Goal: Information Seeking & Learning: Learn about a topic

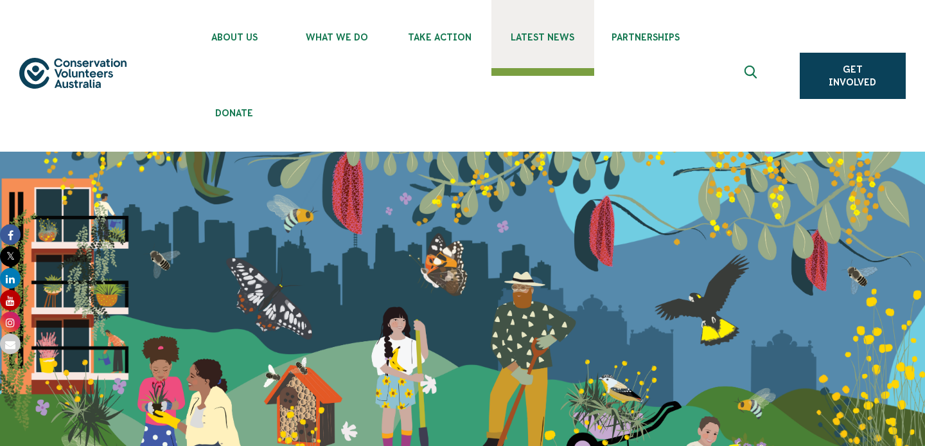
click at [551, 31] on link "Latest News" at bounding box center [543, 34] width 103 height 68
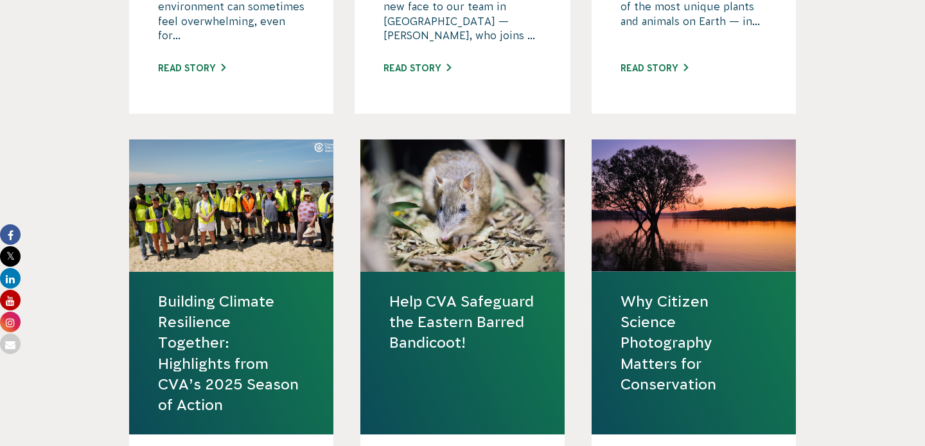
scroll to position [1443, 0]
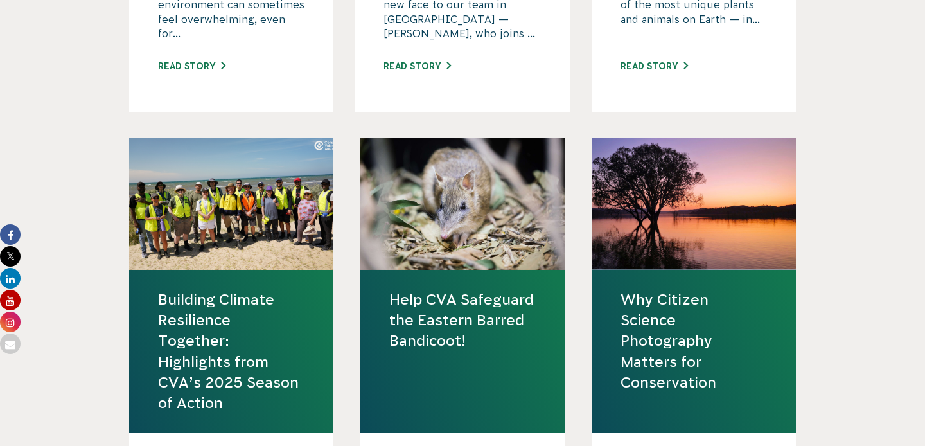
click at [482, 330] on link "Help CVA Safeguard the Eastern Barred Bandicoot!" at bounding box center [462, 320] width 147 height 62
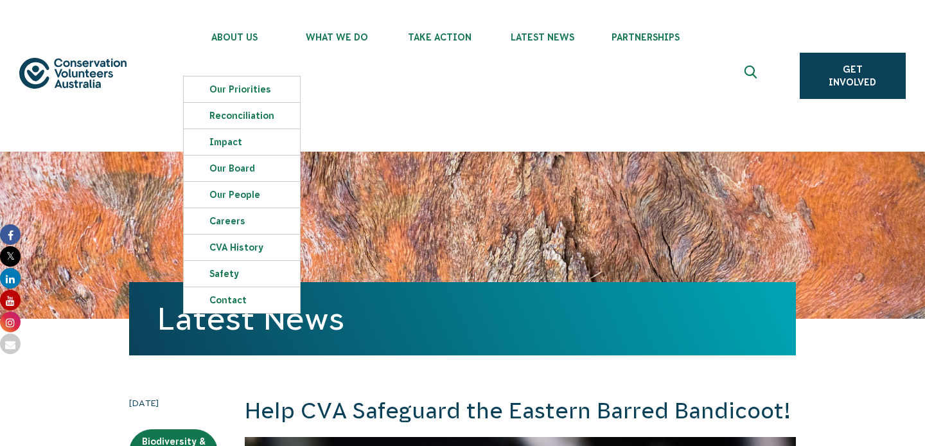
click at [535, 195] on div "Latest News" at bounding box center [462, 235] width 667 height 167
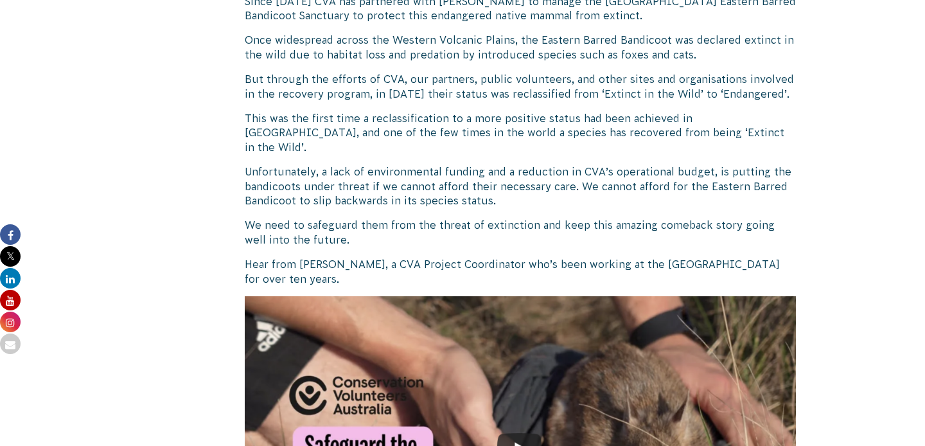
scroll to position [861, 0]
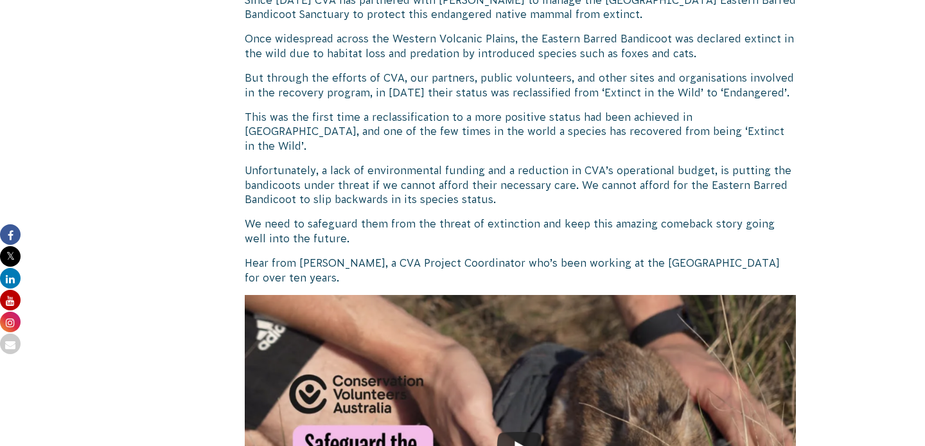
click at [481, 182] on p "Unfortunately, a lack of environmental funding and a reduction in CVA’s operati…" at bounding box center [520, 184] width 551 height 43
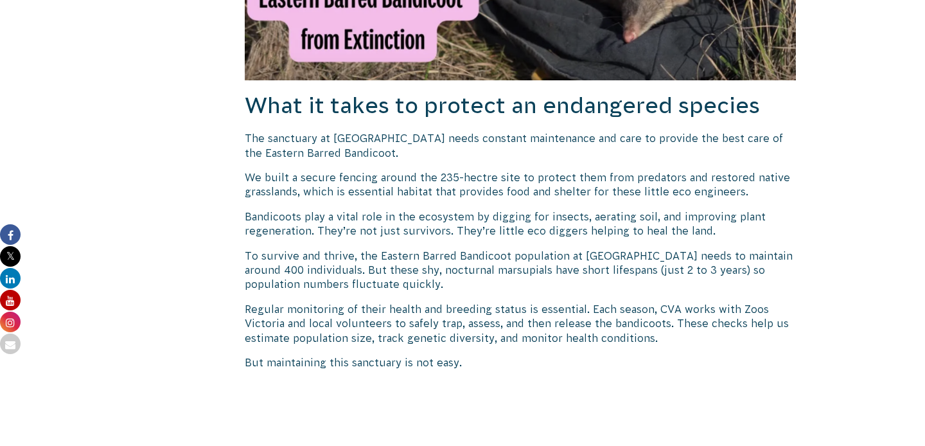
scroll to position [1364, 0]
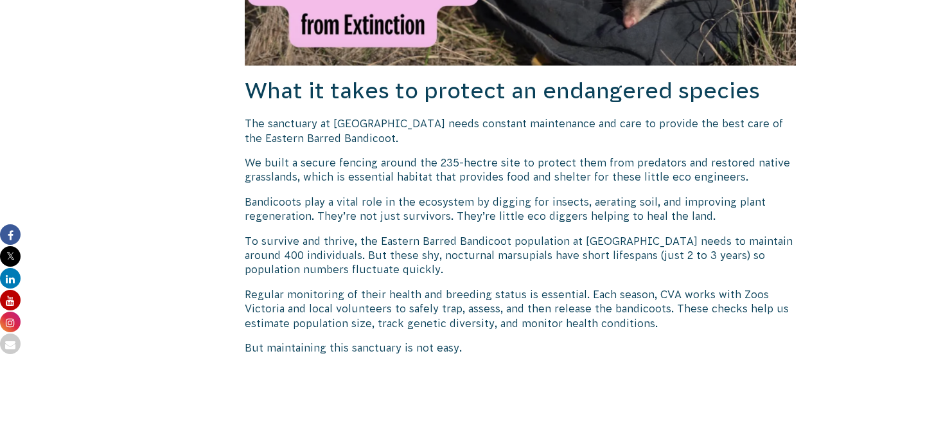
drag, startPoint x: 417, startPoint y: 123, endPoint x: 240, endPoint y: 107, distance: 177.4
click at [240, 107] on div "5 September 2025 Biodiversity & Threatened Species CVA Updates Help CVA Safegua…" at bounding box center [463, 166] width 694 height 2268
copy p "The sanctuary at Woodlands Historic Park needs constant maintenance and care to…"
click at [462, 195] on p "Bandicoots play a vital role in the ecosystem by digging for insects, aerating …" at bounding box center [520, 209] width 551 height 29
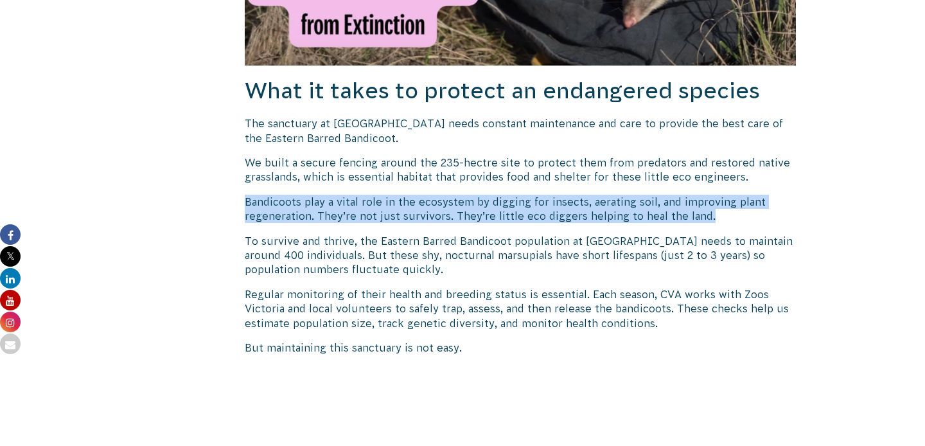
drag, startPoint x: 711, startPoint y: 199, endPoint x: 247, endPoint y: 191, distance: 464.0
click at [247, 195] on p "Bandicoots play a vital role in the ecosystem by digging for insects, aerating …" at bounding box center [520, 209] width 551 height 29
copy p "Bandicoots play a vital role in the ecosystem by digging for insects, aerating …"
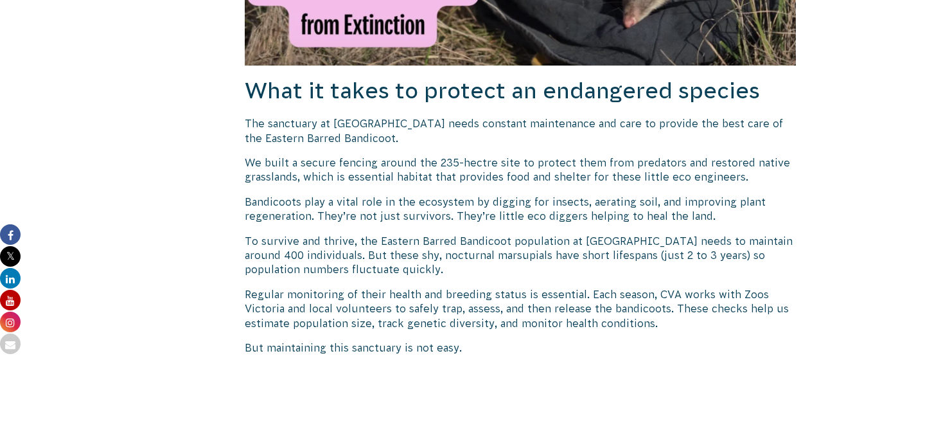
click at [379, 257] on p "To survive and thrive, the Eastern Barred Bandicoot population at Woodlands nee…" at bounding box center [520, 255] width 551 height 43
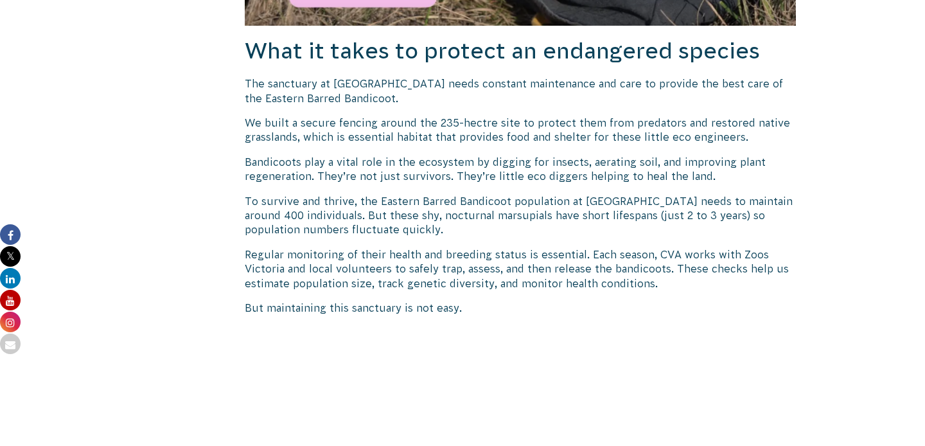
scroll to position [1405, 0]
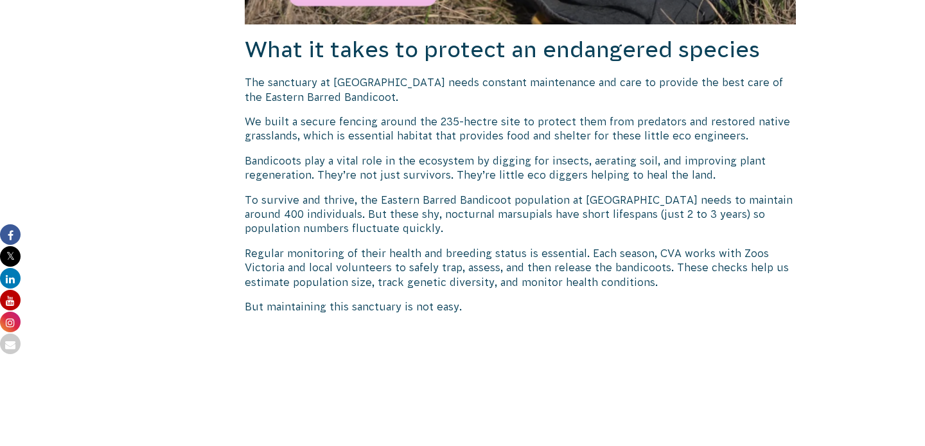
click at [445, 246] on p "Regular monitoring of their health and breeding status is essential. Each seaso…" at bounding box center [520, 267] width 551 height 43
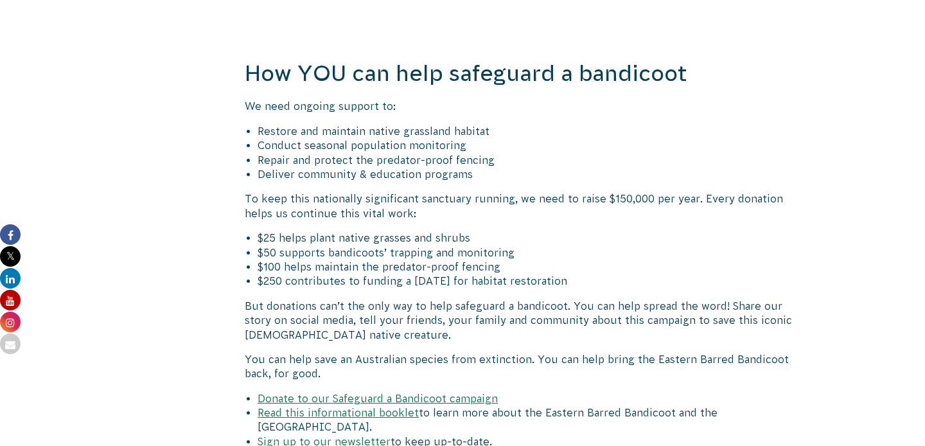
scroll to position [2096, 0]
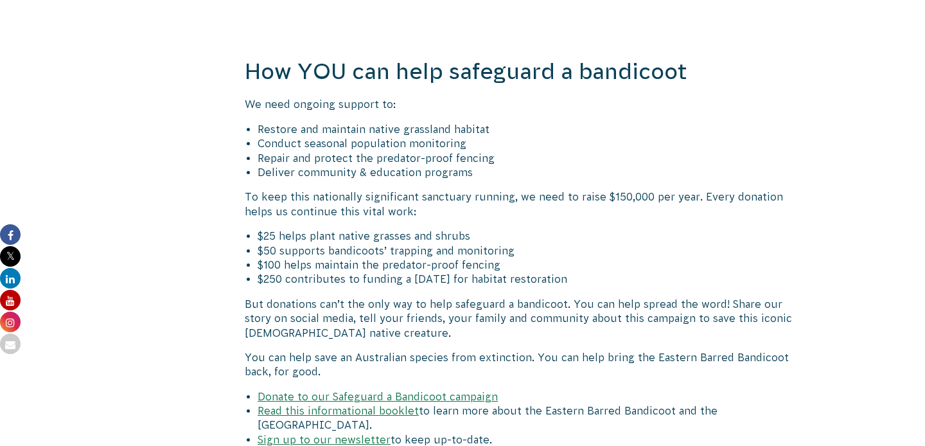
click at [452, 190] on p "To keep this nationally significant sanctuary running, we need to raise $150,00…" at bounding box center [520, 204] width 551 height 29
click at [422, 151] on li "Repair and protect the predator-proof fencing" at bounding box center [527, 158] width 538 height 14
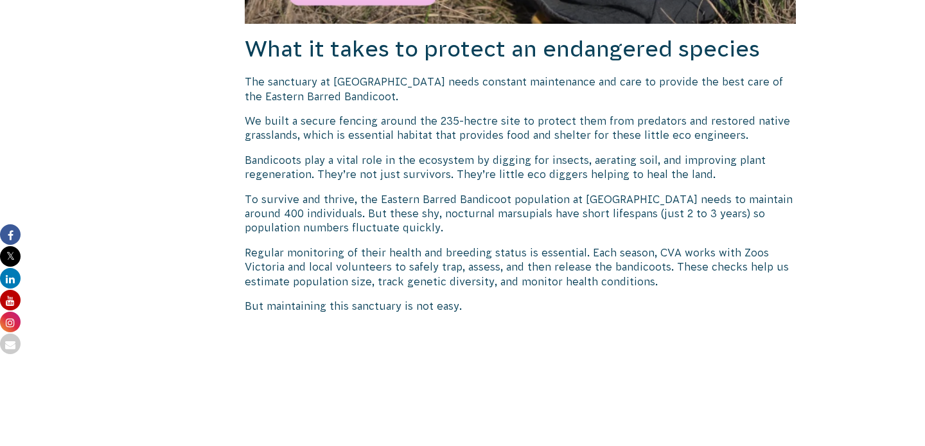
scroll to position [1386, 0]
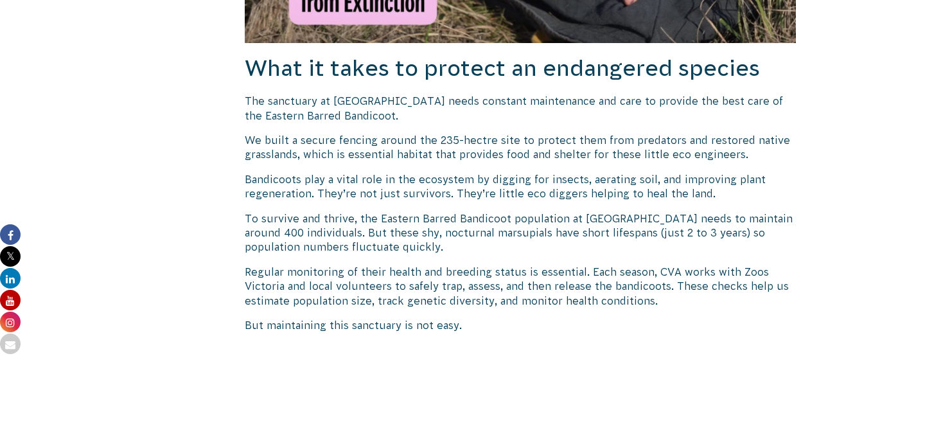
click at [559, 265] on p "Regular monitoring of their health and breeding status is essential. Each seaso…" at bounding box center [520, 286] width 551 height 43
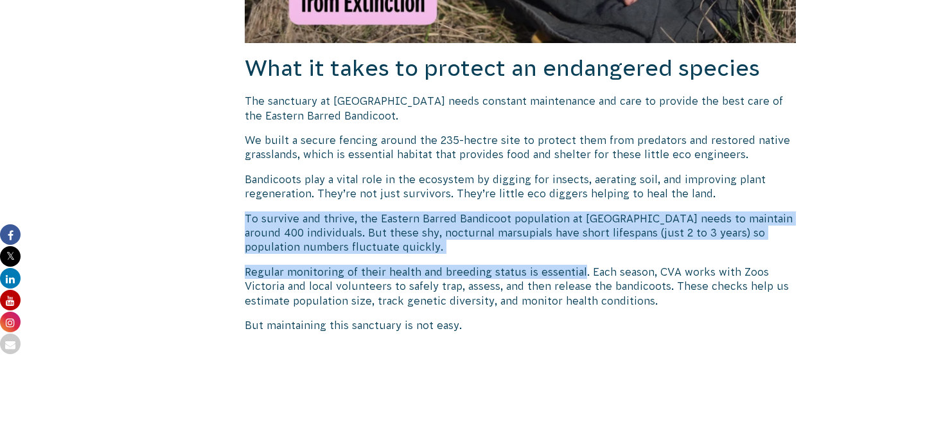
drag, startPoint x: 580, startPoint y: 256, endPoint x: 244, endPoint y: 206, distance: 340.5
click at [244, 206] on div "5 September 2025 Biodiversity & Threatened Species CVA Updates Help CVA Safegua…" at bounding box center [463, 144] width 694 height 2268
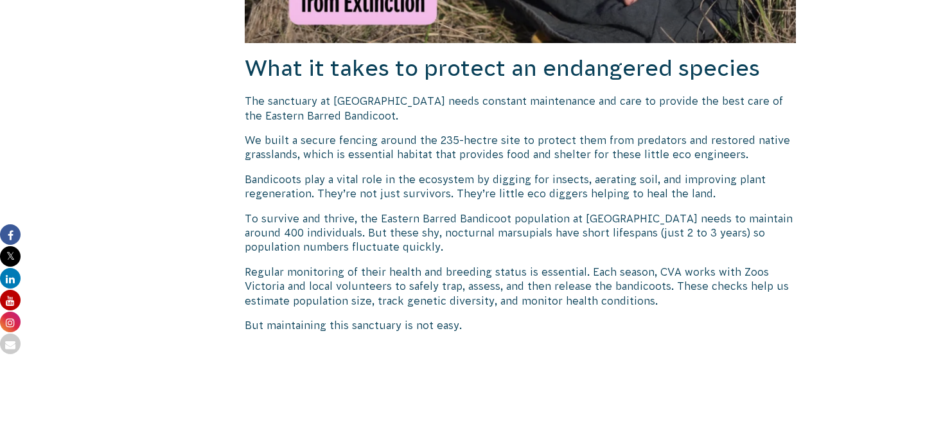
click at [664, 283] on p "Regular monitoring of their health and breeding status is essential. Each seaso…" at bounding box center [520, 286] width 551 height 43
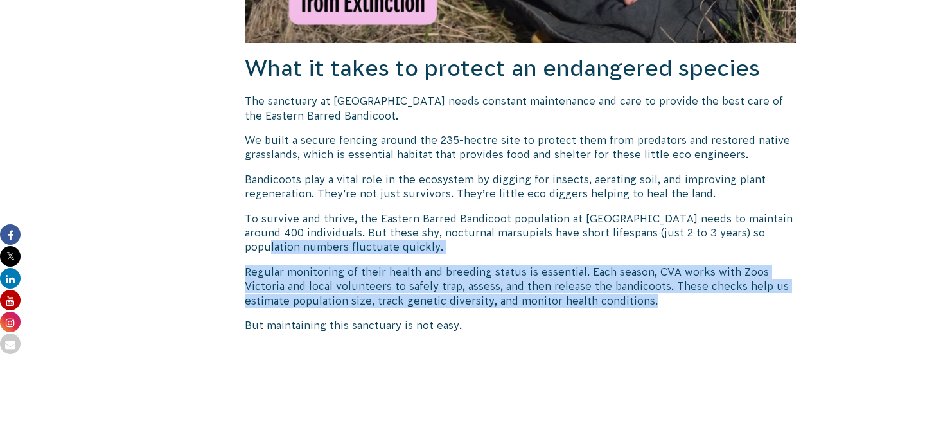
drag, startPoint x: 661, startPoint y: 282, endPoint x: 251, endPoint y: 227, distance: 413.7
click at [251, 227] on div "Help CVA Safeguard the Eastern Barred Bandicoot! This Threatened Species Day, C…" at bounding box center [520, 113] width 551 height 2207
click at [430, 265] on p "Regular monitoring of their health and breeding status is essential. Each seaso…" at bounding box center [520, 286] width 551 height 43
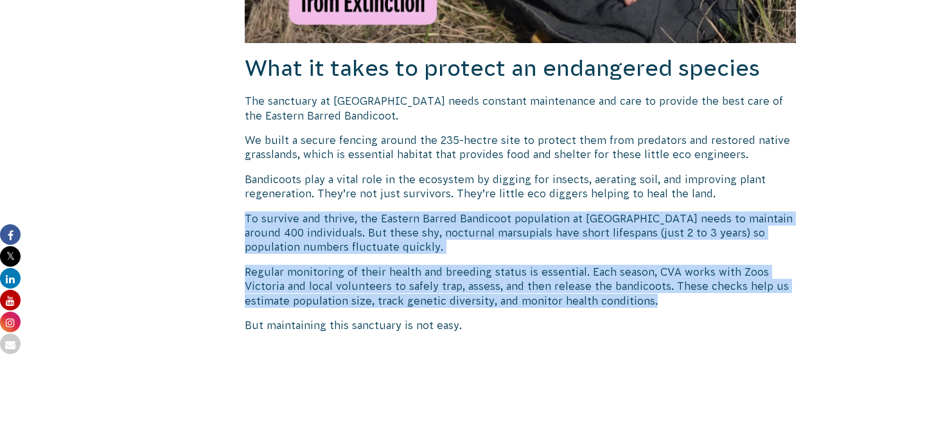
drag, startPoint x: 662, startPoint y: 285, endPoint x: 245, endPoint y: 203, distance: 424.4
click at [245, 203] on div "Help CVA Safeguard the Eastern Barred Bandicoot! This Threatened Species Day, C…" at bounding box center [520, 113] width 551 height 2207
copy div "To survive and thrive, the Eastern Barred Bandicoot population at Woodlands nee…"
